Goal: Task Accomplishment & Management: Manage account settings

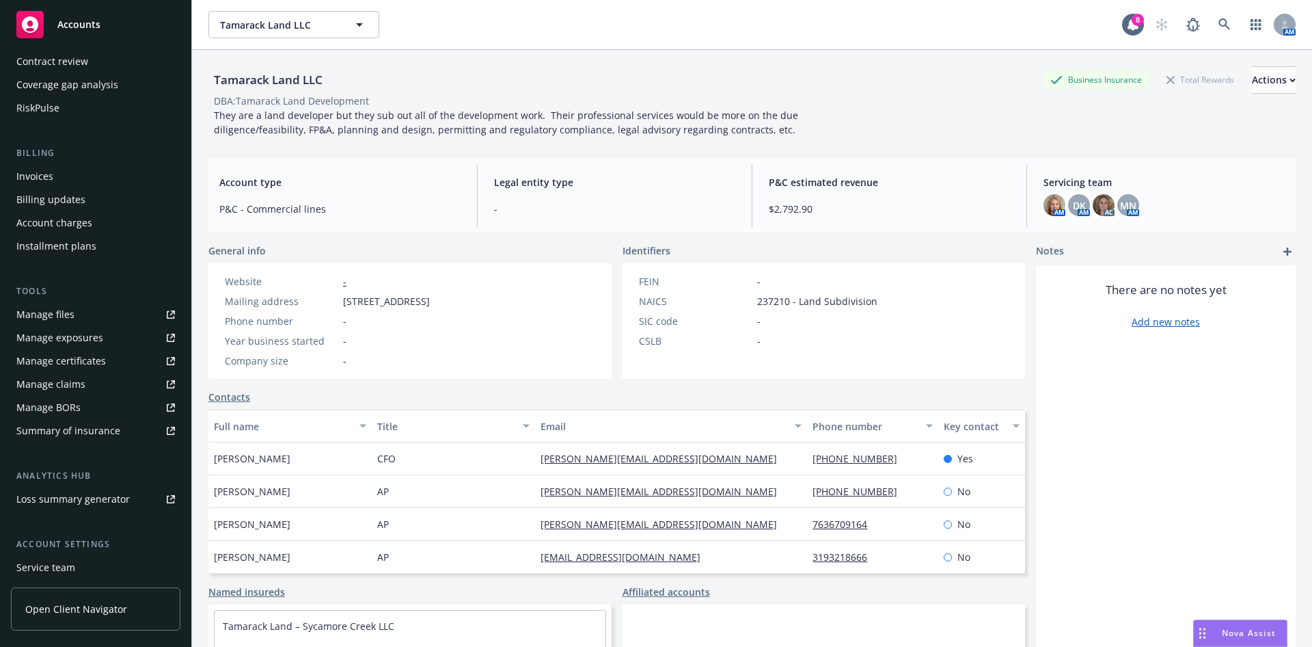
scroll to position [205, 0]
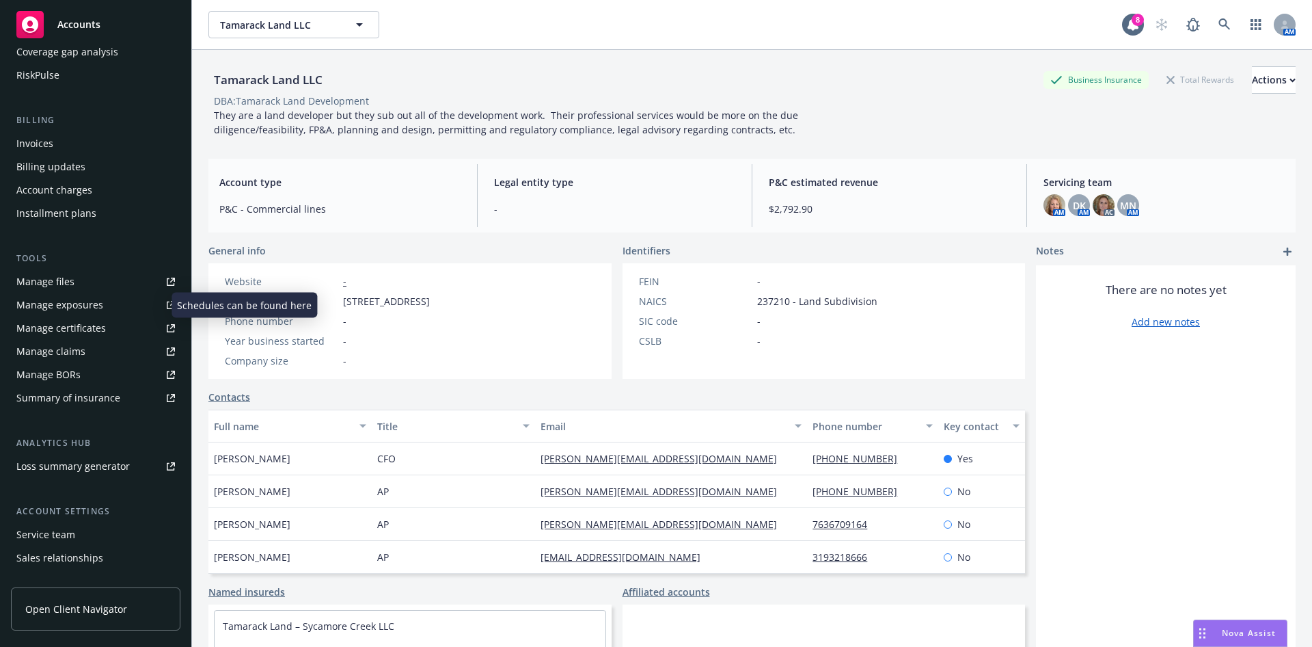
click at [83, 305] on div "Manage exposures" at bounding box center [59, 305] width 87 height 22
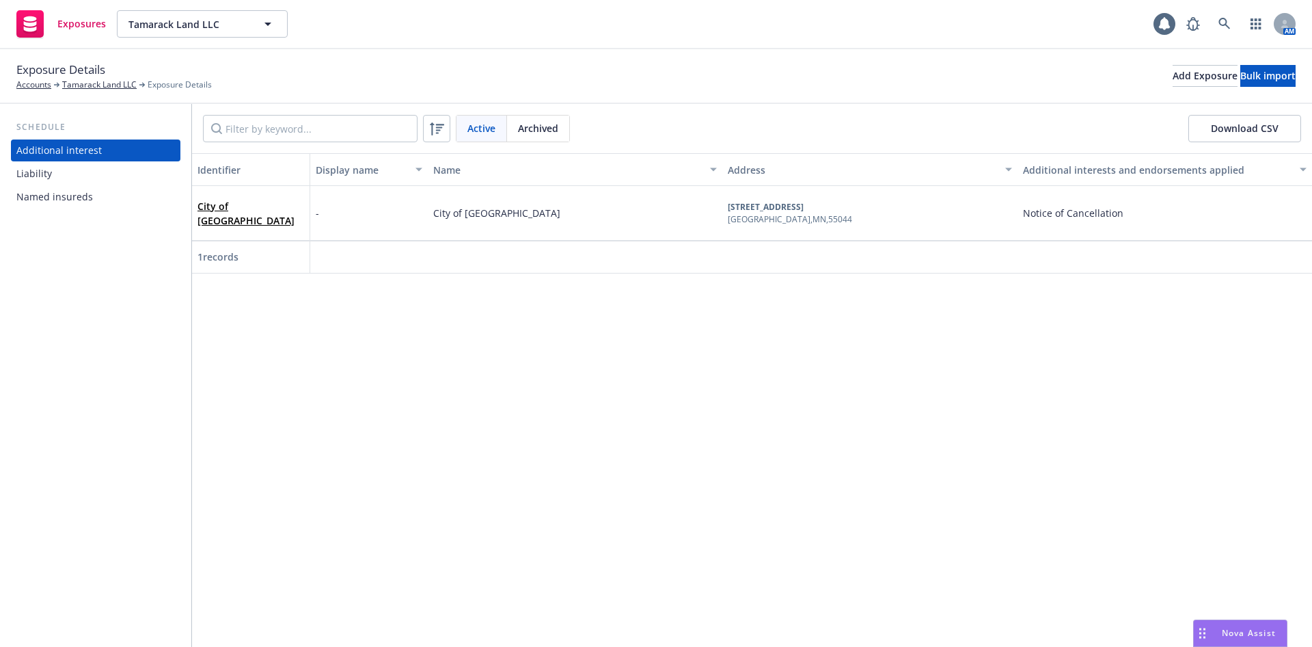
click at [93, 200] on div "Named insureds" at bounding box center [95, 197] width 159 height 22
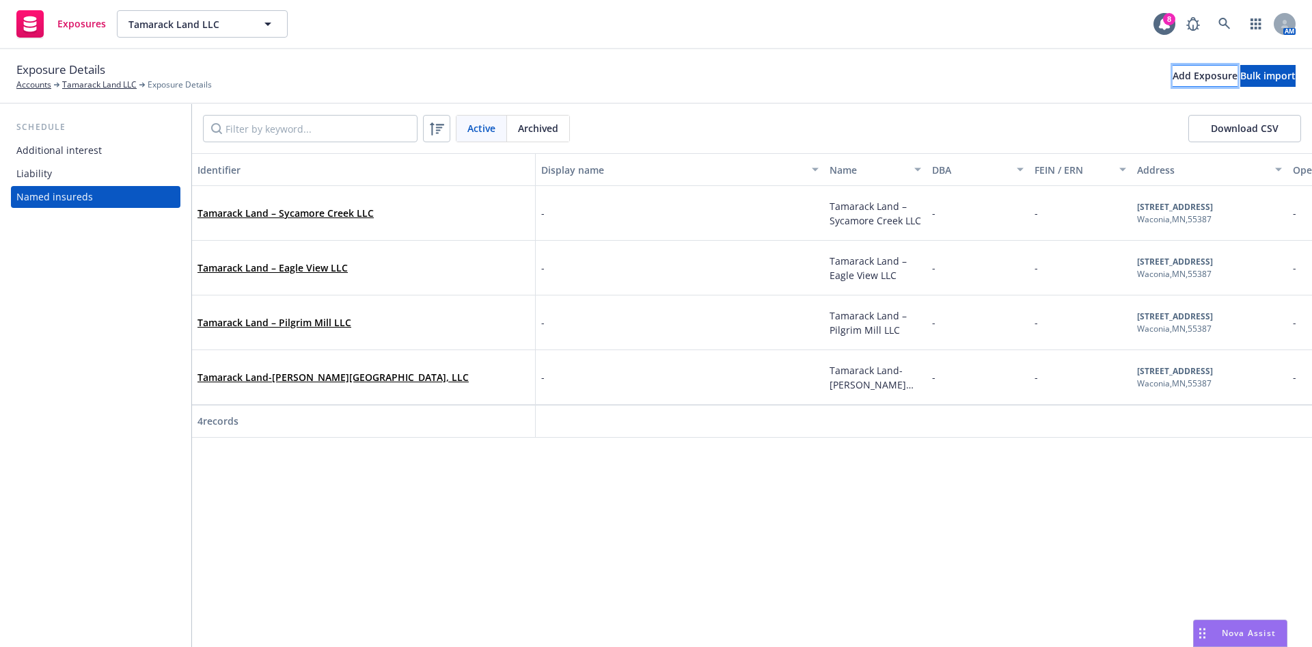
click at [1173, 81] on div "Add Exposure" at bounding box center [1205, 76] width 65 height 21
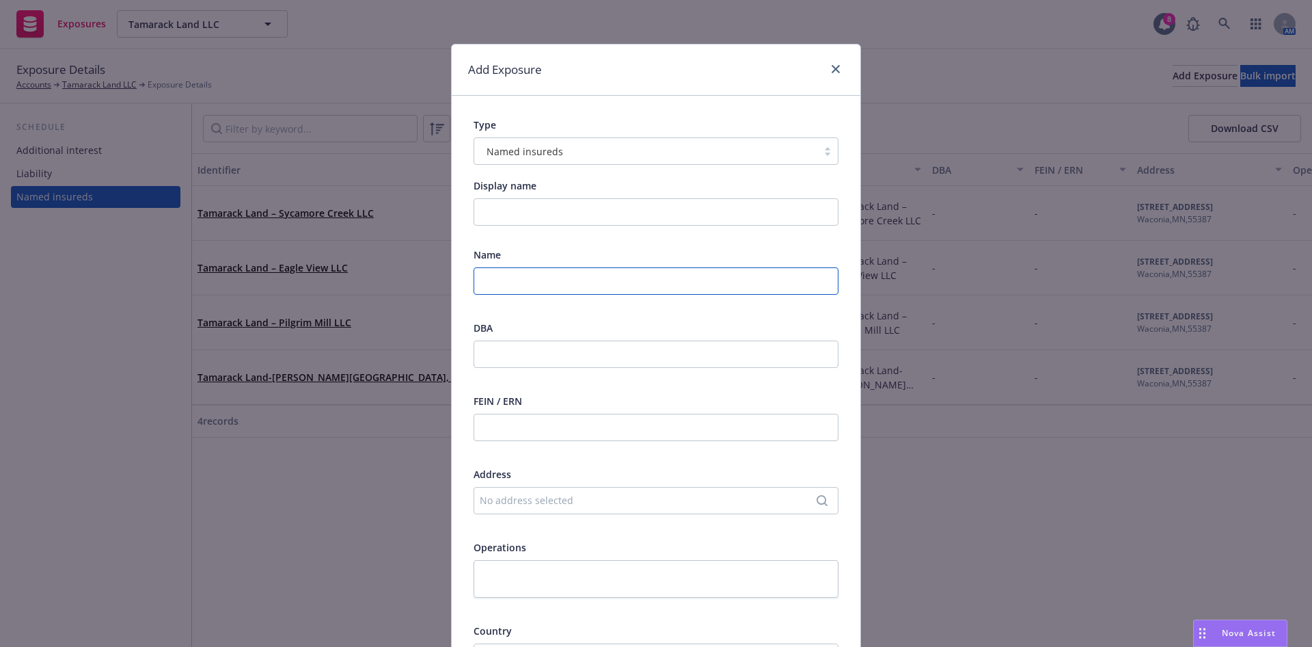
click at [543, 280] on input "text" at bounding box center [656, 280] width 365 height 27
paste input "Tamarack Land – Woodbridge LLC"
type input "Tamarack Land – Woodbridge LLC"
click at [576, 500] on div "No address selected" at bounding box center [649, 500] width 339 height 14
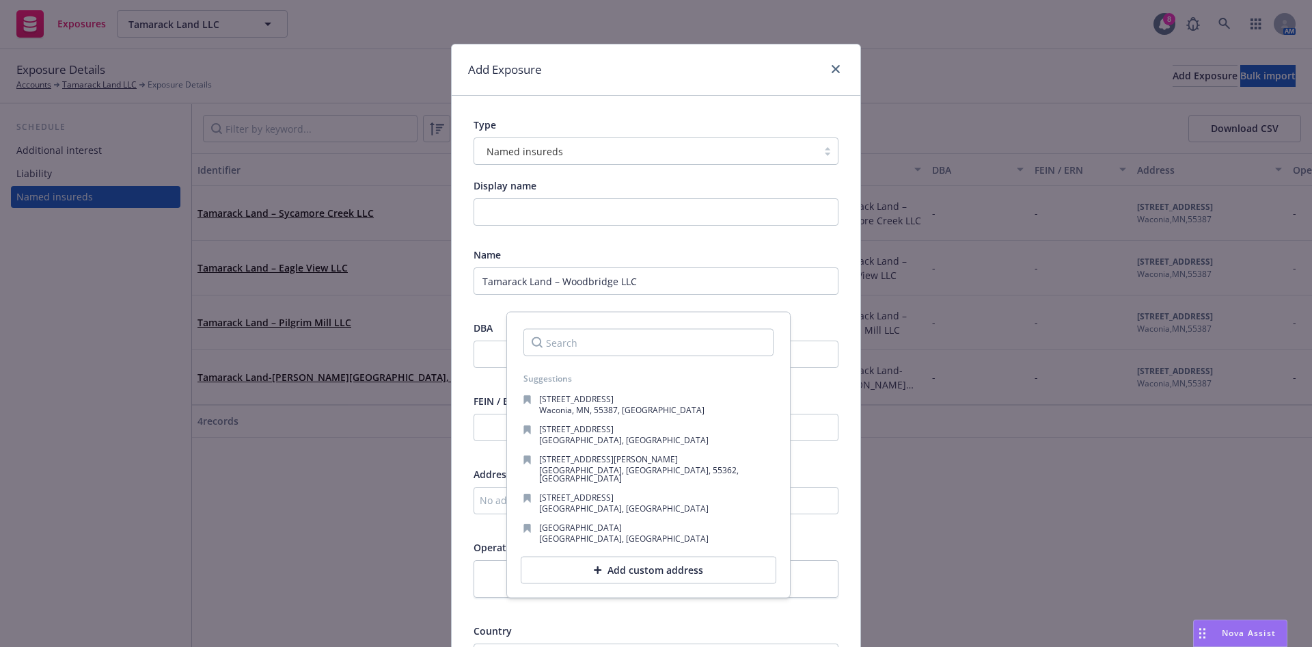
click at [627, 564] on div "Add custom address" at bounding box center [649, 569] width 256 height 27
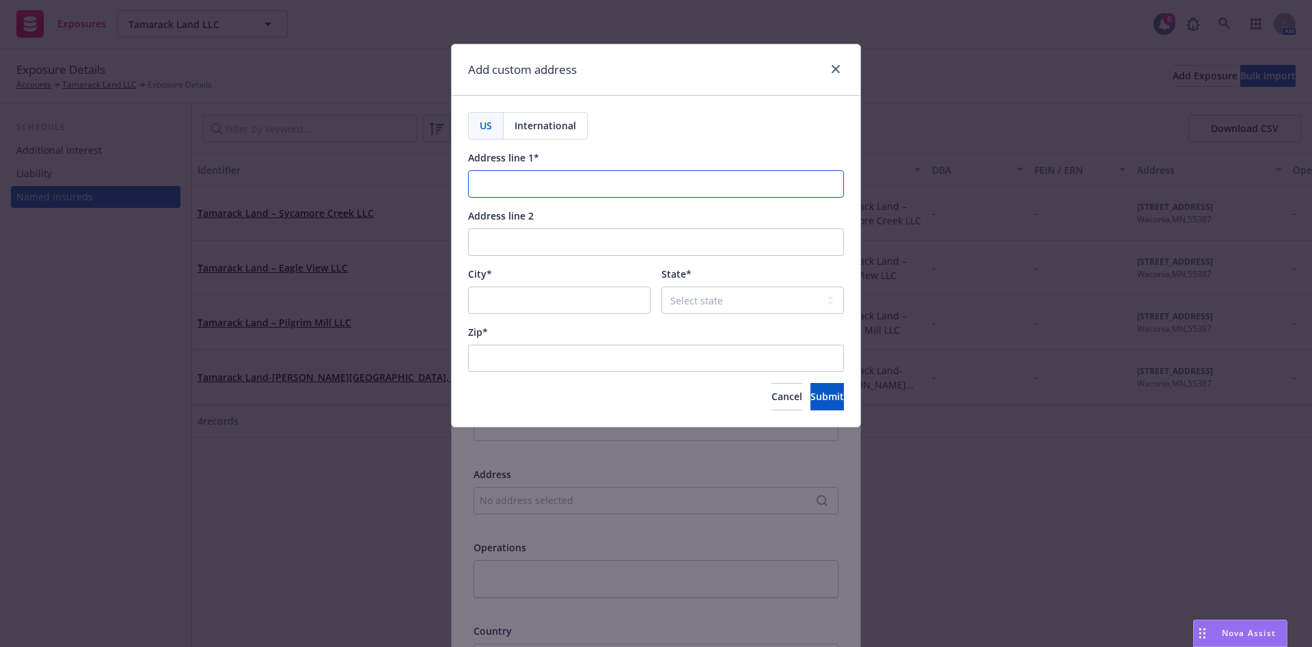
click at [540, 194] on input "Address line 1*" at bounding box center [656, 183] width 376 height 27
paste input "Tamarack Land – Woodbridge LLC"
type input "Tamarack Land – Woodbridge LLC"
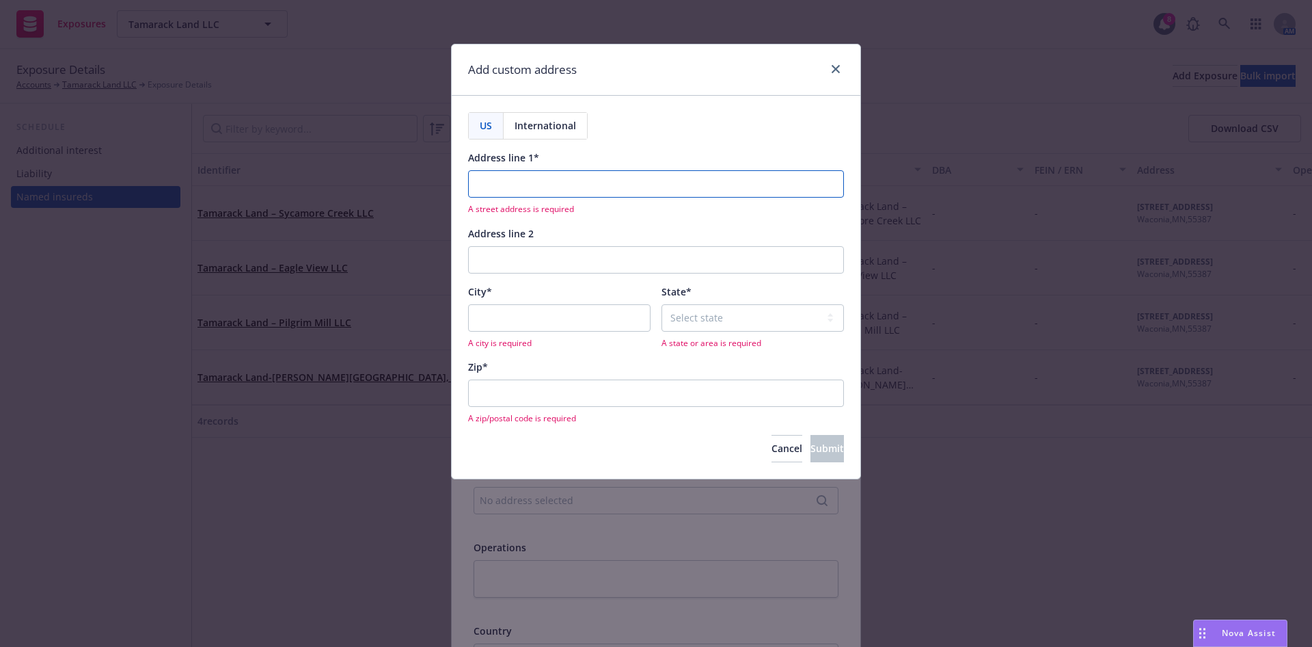
click at [575, 189] on input "Address line 1*" at bounding box center [656, 183] width 376 height 27
paste input "712 Vista Blvd Unit 303"
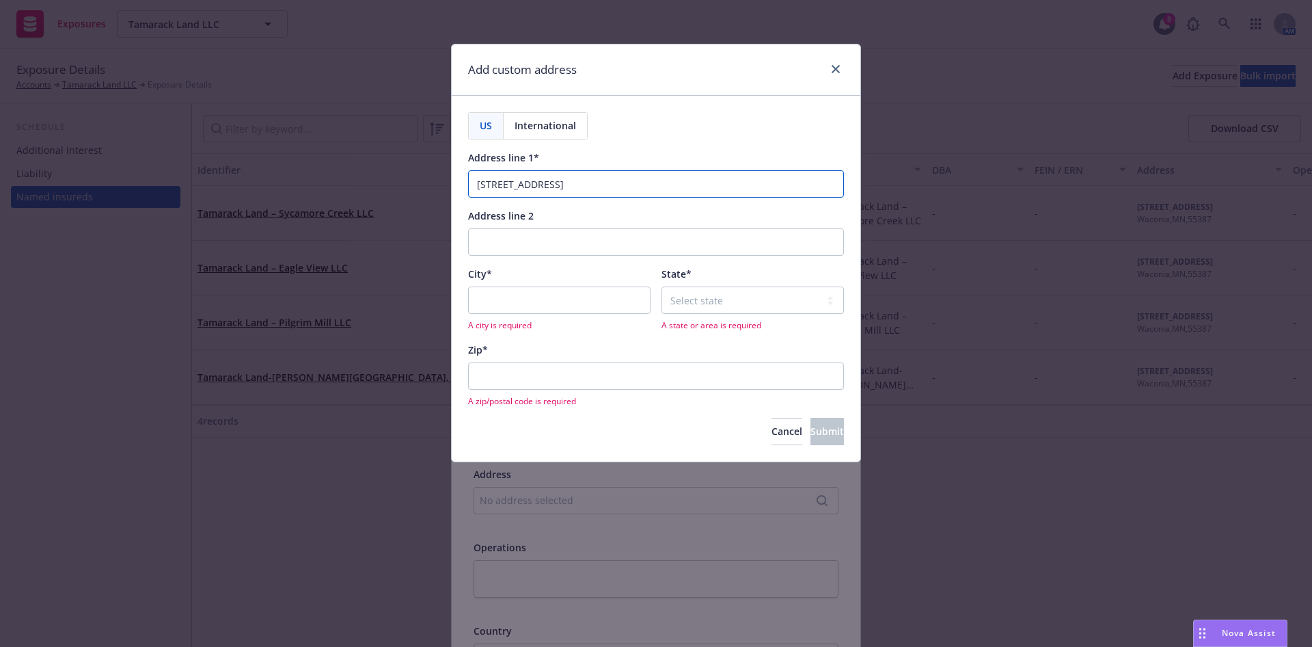
type input "712 Vista Blvd Unit 303"
click at [519, 303] on input "City*" at bounding box center [559, 299] width 183 height 27
paste input "Waconia"
type input "Waconia"
click at [751, 295] on select "Select state Alabama Alaska American Samoa Arizona Arkansas Baker Island Califo…" at bounding box center [753, 299] width 183 height 27
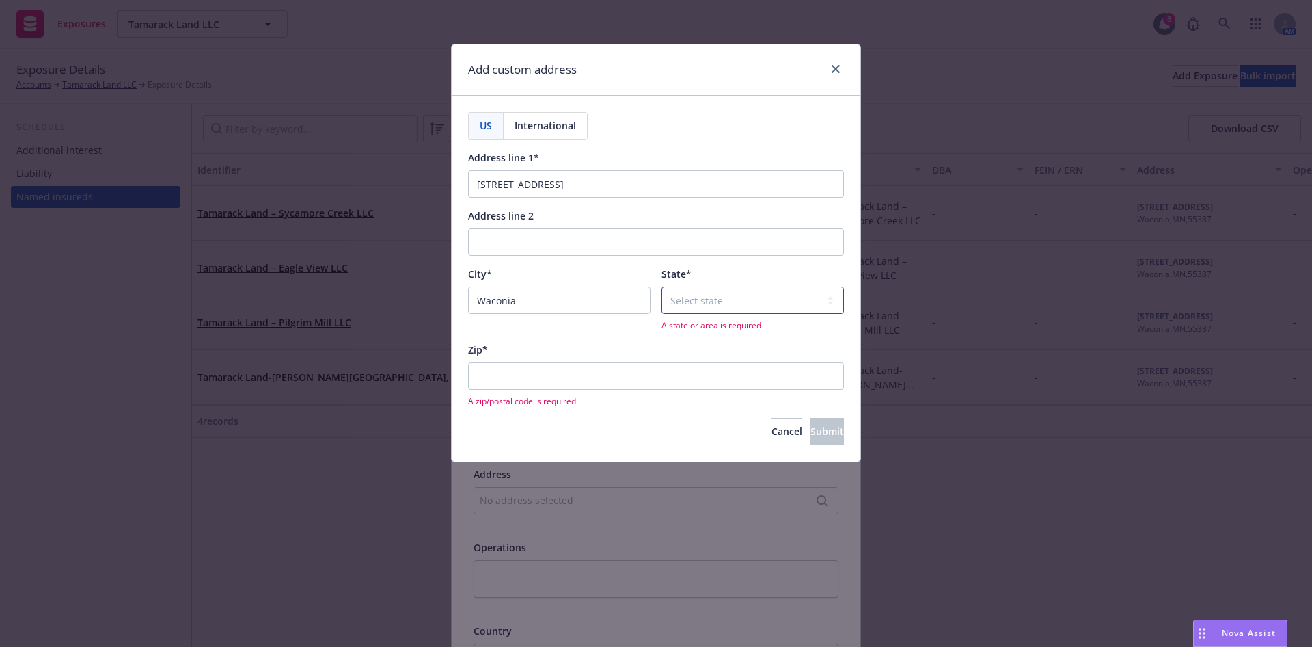
select select "MN"
click at [662, 286] on select "Select state Alabama Alaska American Samoa Arizona Arkansas Baker Island Califo…" at bounding box center [753, 299] width 183 height 27
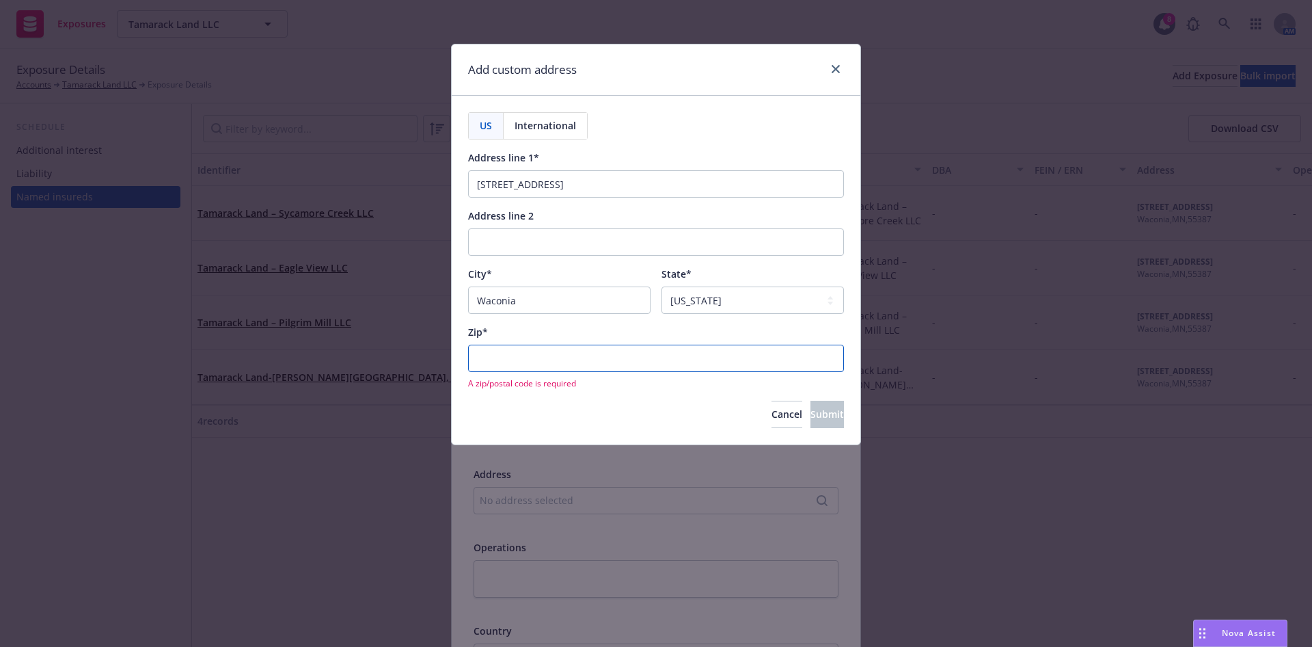
click at [590, 361] on input "Zip*" at bounding box center [656, 358] width 376 height 27
type input "55387"
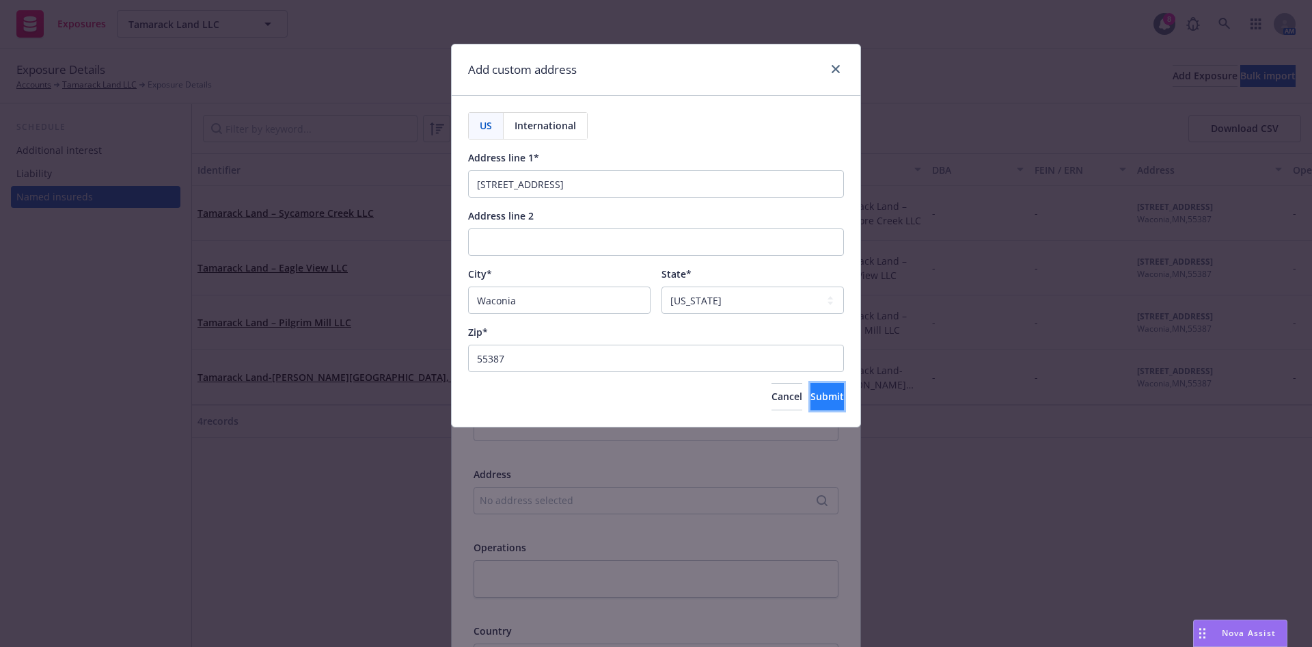
click at [837, 396] on button "Submit" at bounding box center [827, 396] width 33 height 27
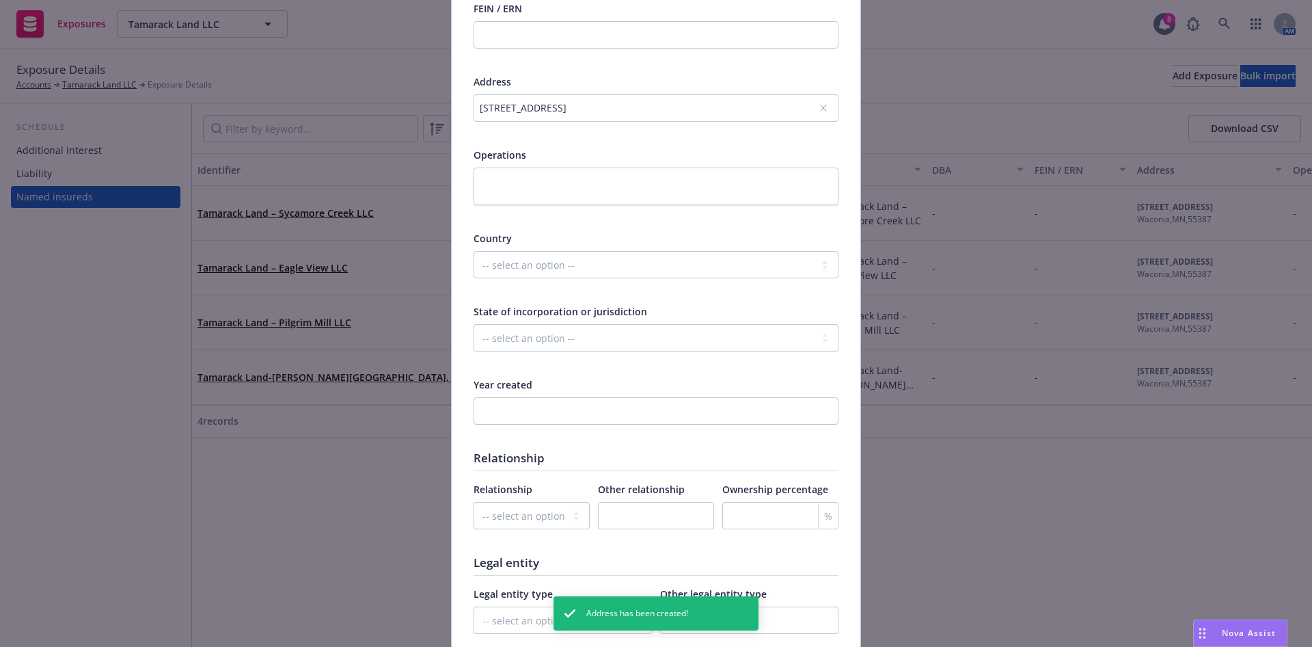
scroll to position [513, 0]
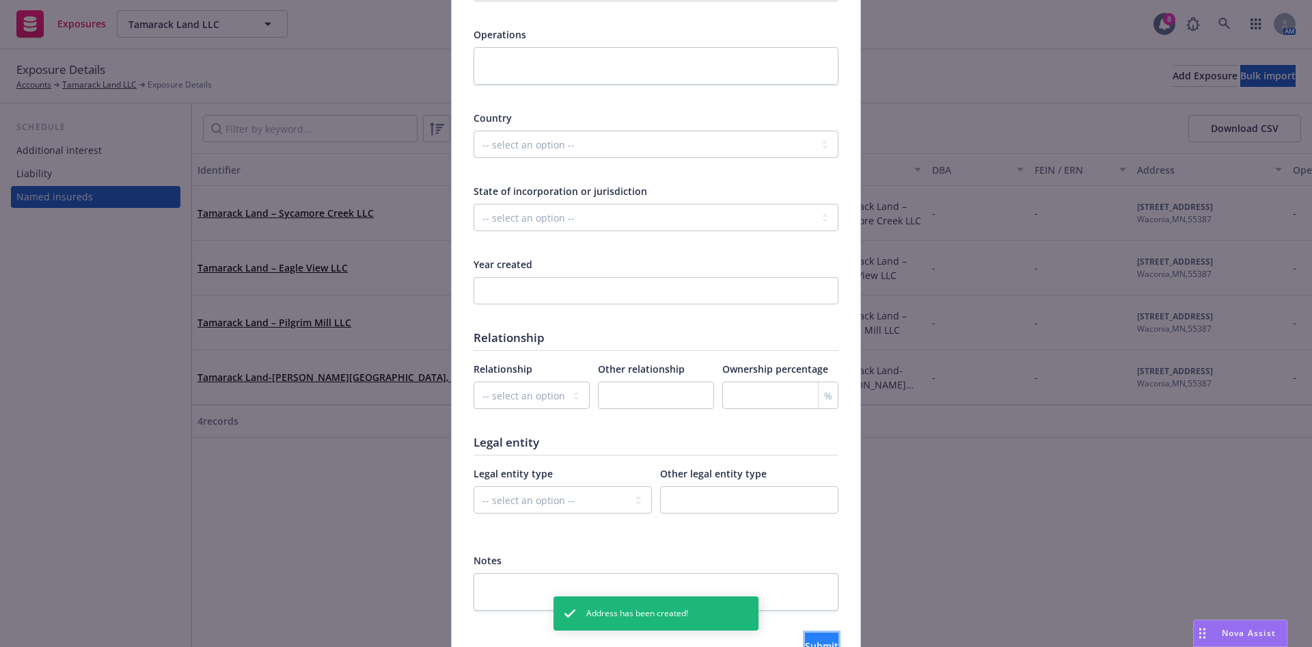
click at [805, 635] on button "Submit" at bounding box center [821, 645] width 33 height 27
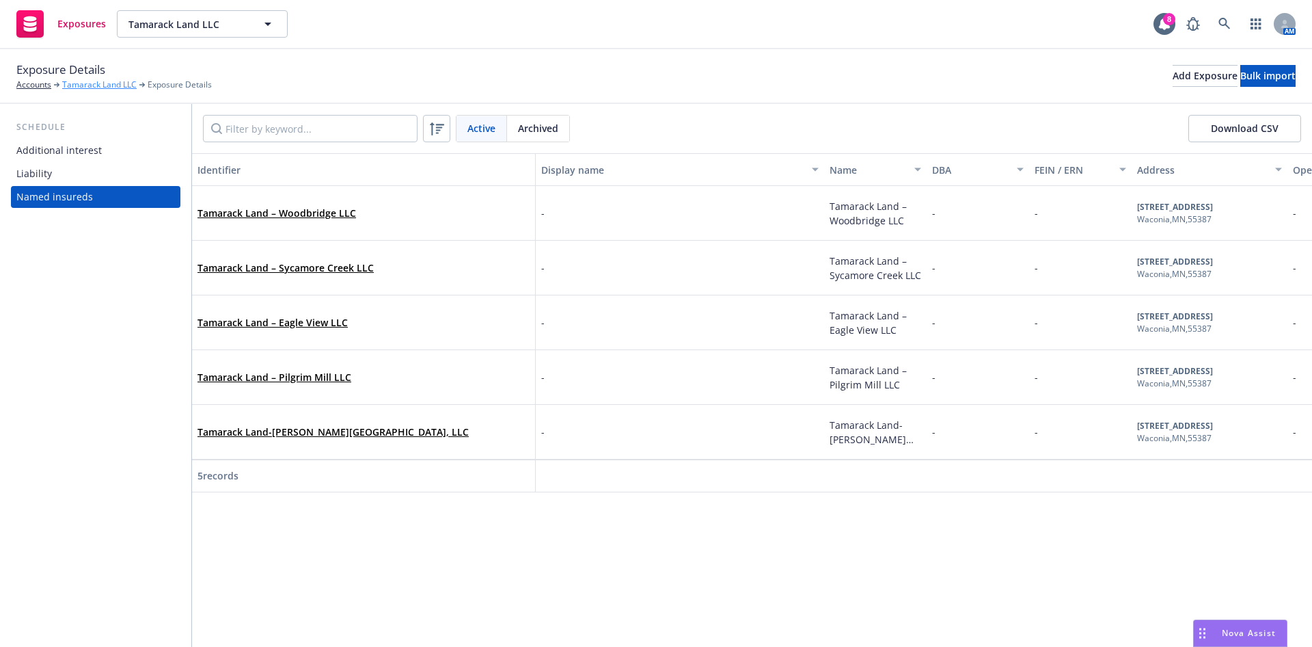
click at [90, 87] on link "Tamarack Land LLC" at bounding box center [99, 85] width 75 height 12
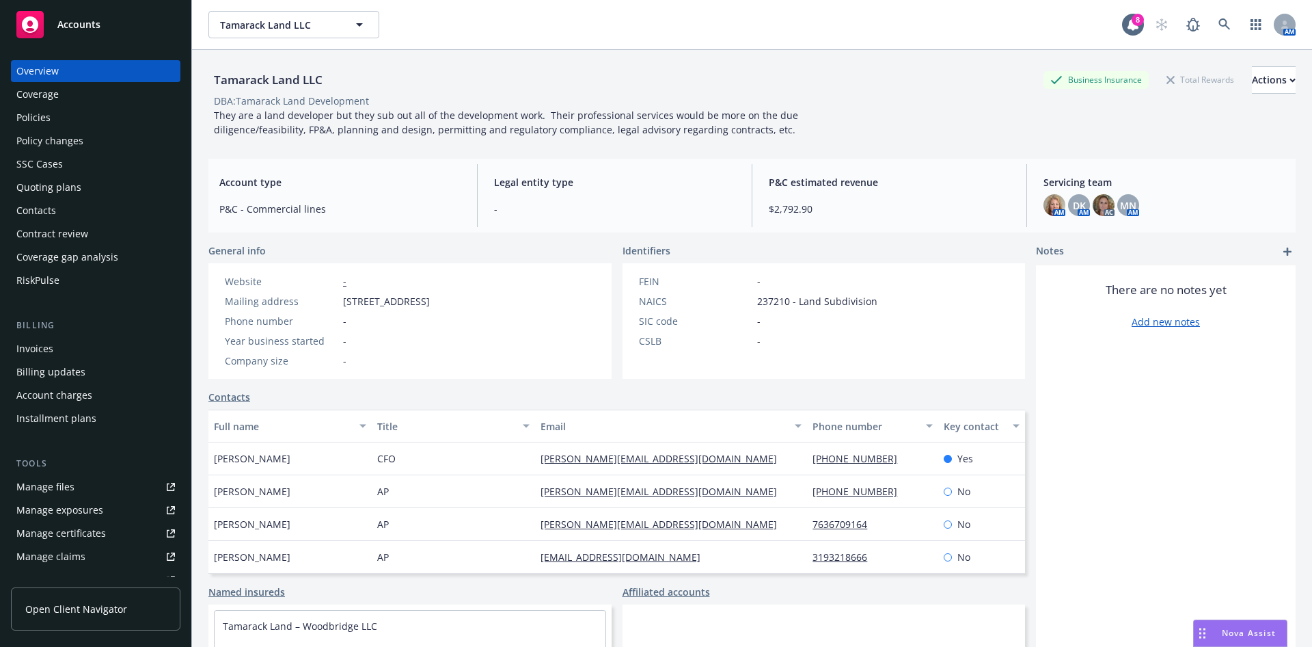
click at [68, 113] on div "Policies" at bounding box center [95, 118] width 159 height 22
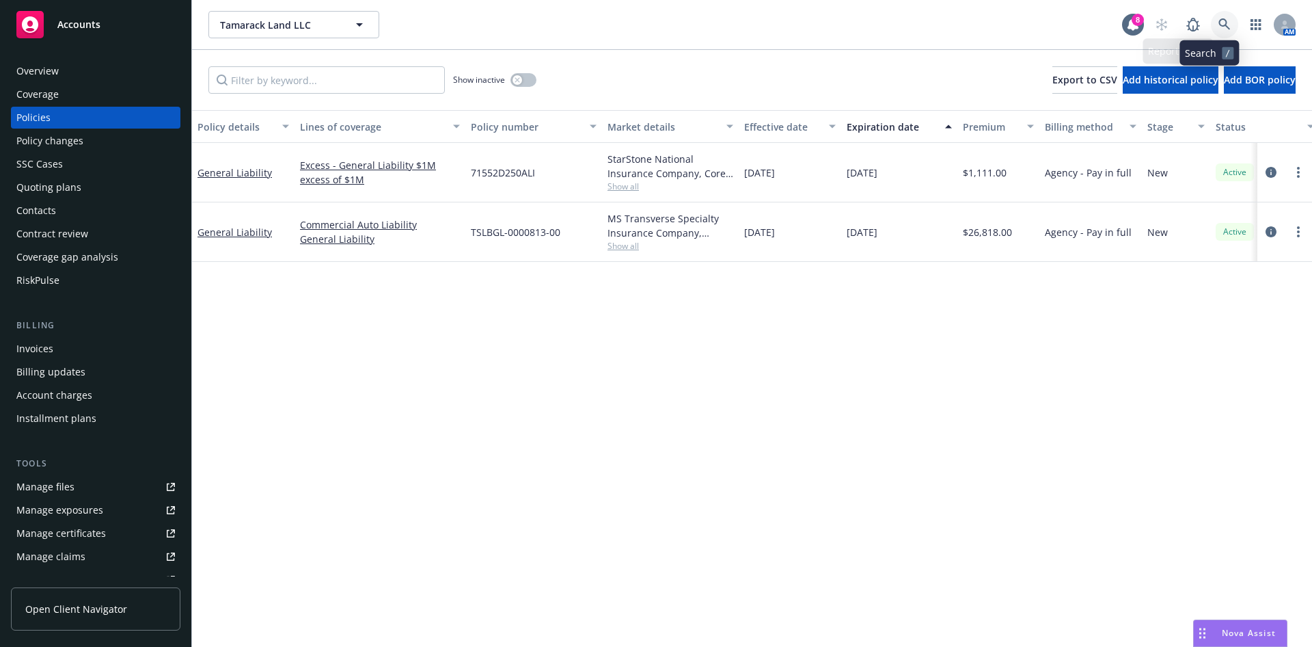
click at [1219, 27] on icon at bounding box center [1225, 24] width 12 height 12
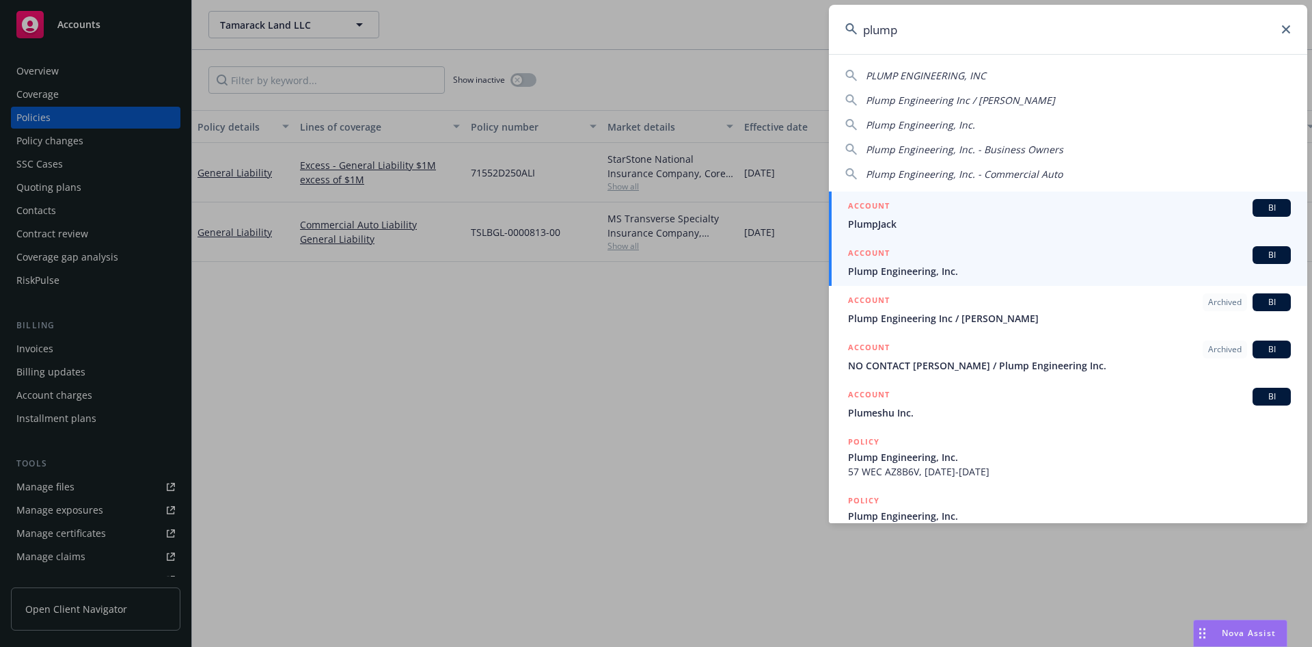
type input "plump"
click at [949, 275] on span "Plump Engineering, Inc." at bounding box center [1069, 271] width 443 height 14
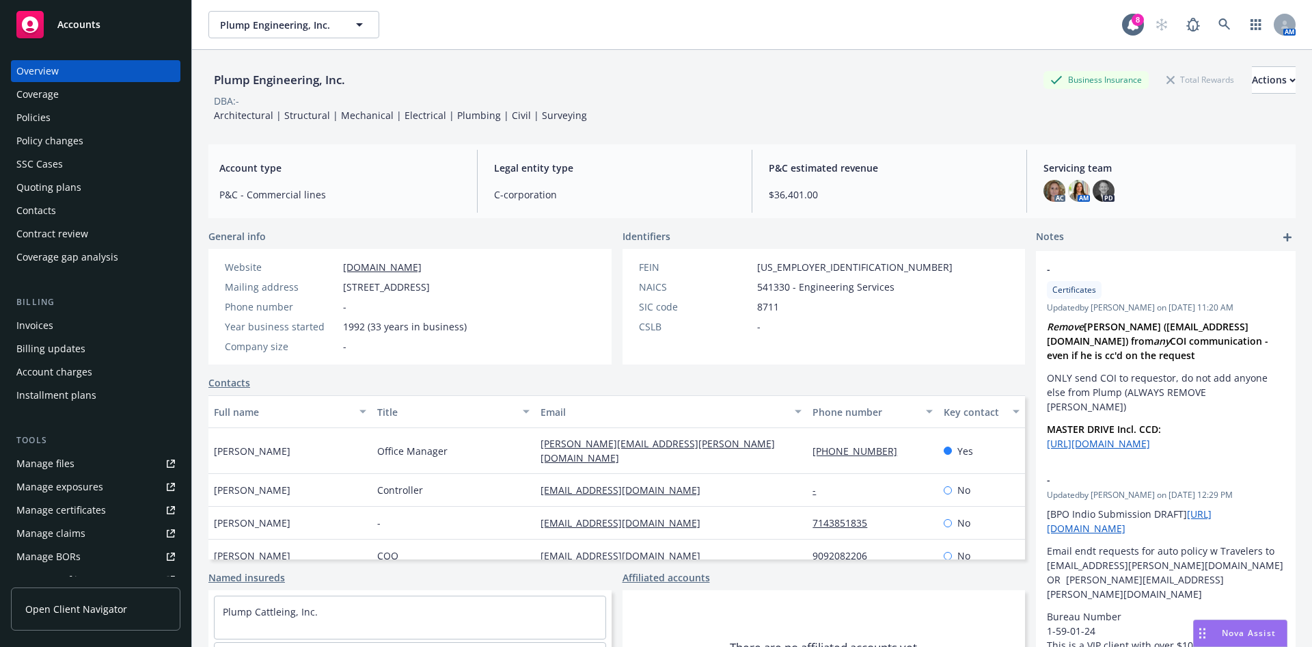
click at [116, 185] on div "Quoting plans" at bounding box center [95, 187] width 159 height 22
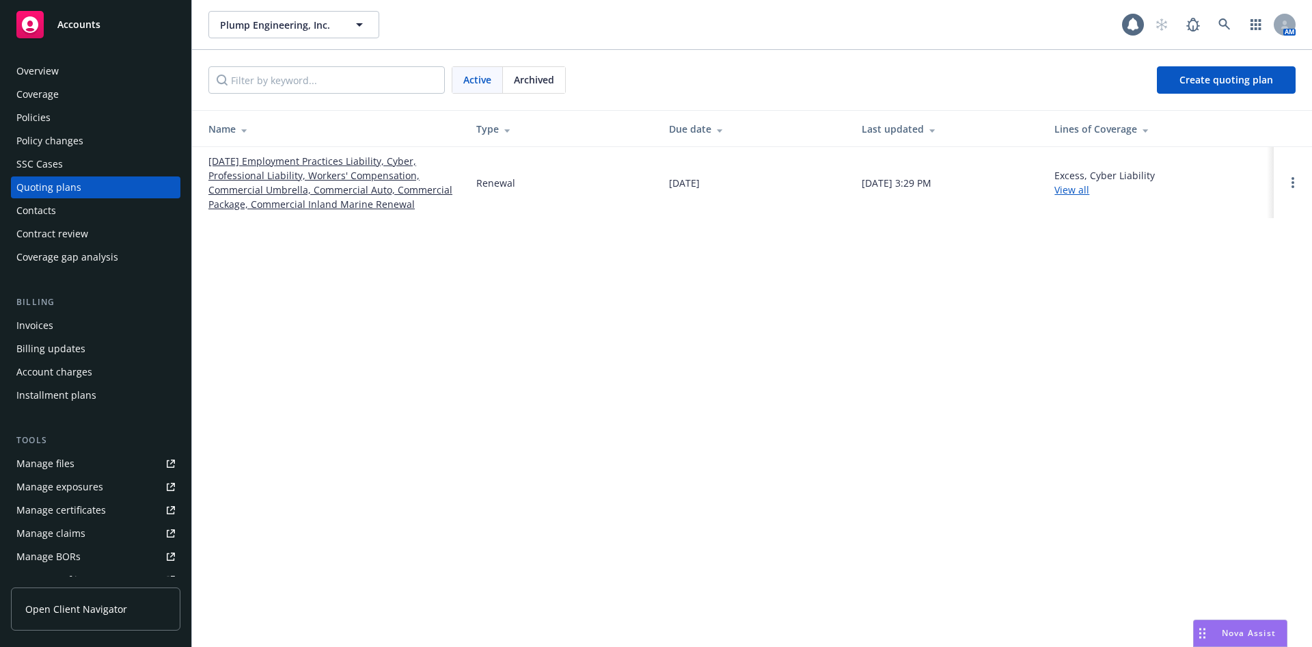
click at [236, 176] on link "09/01/25 Employment Practices Liability, Cyber, Professional Liability, Workers…" at bounding box center [331, 182] width 246 height 57
